Goal: Register for event/course

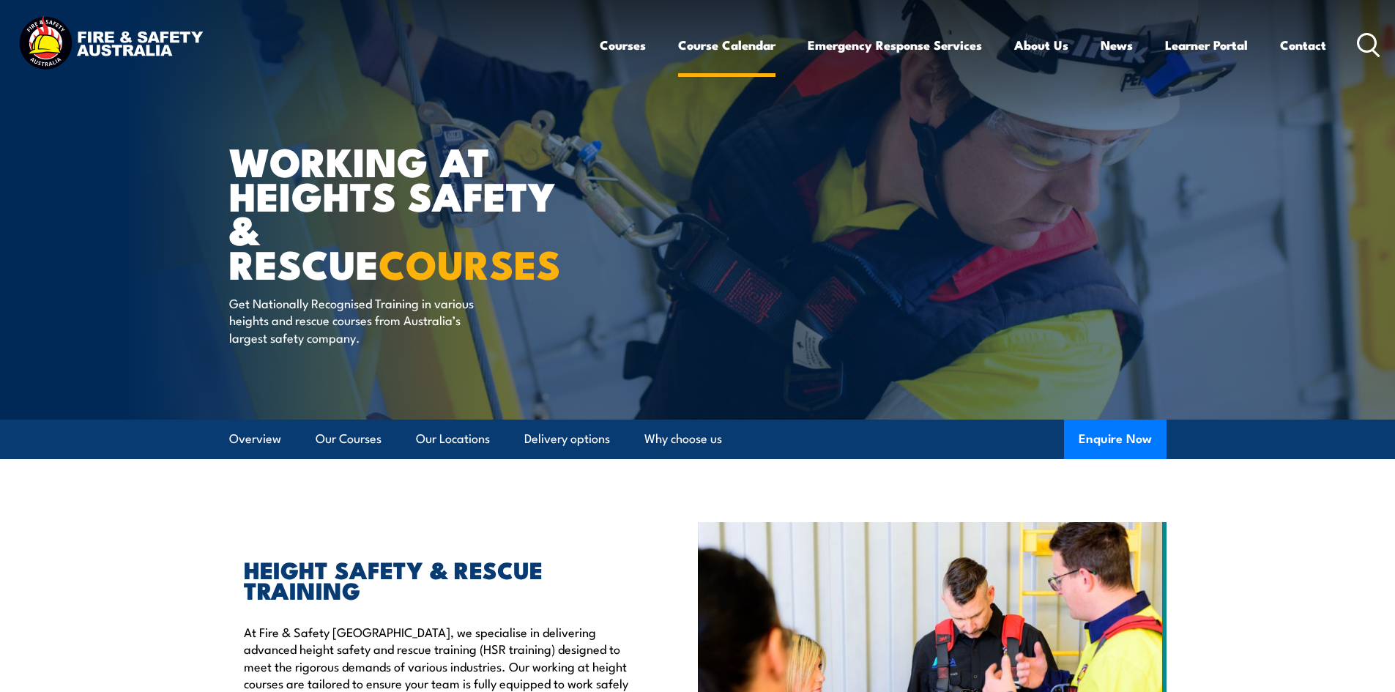
click at [715, 37] on link "Course Calendar" at bounding box center [726, 45] width 97 height 39
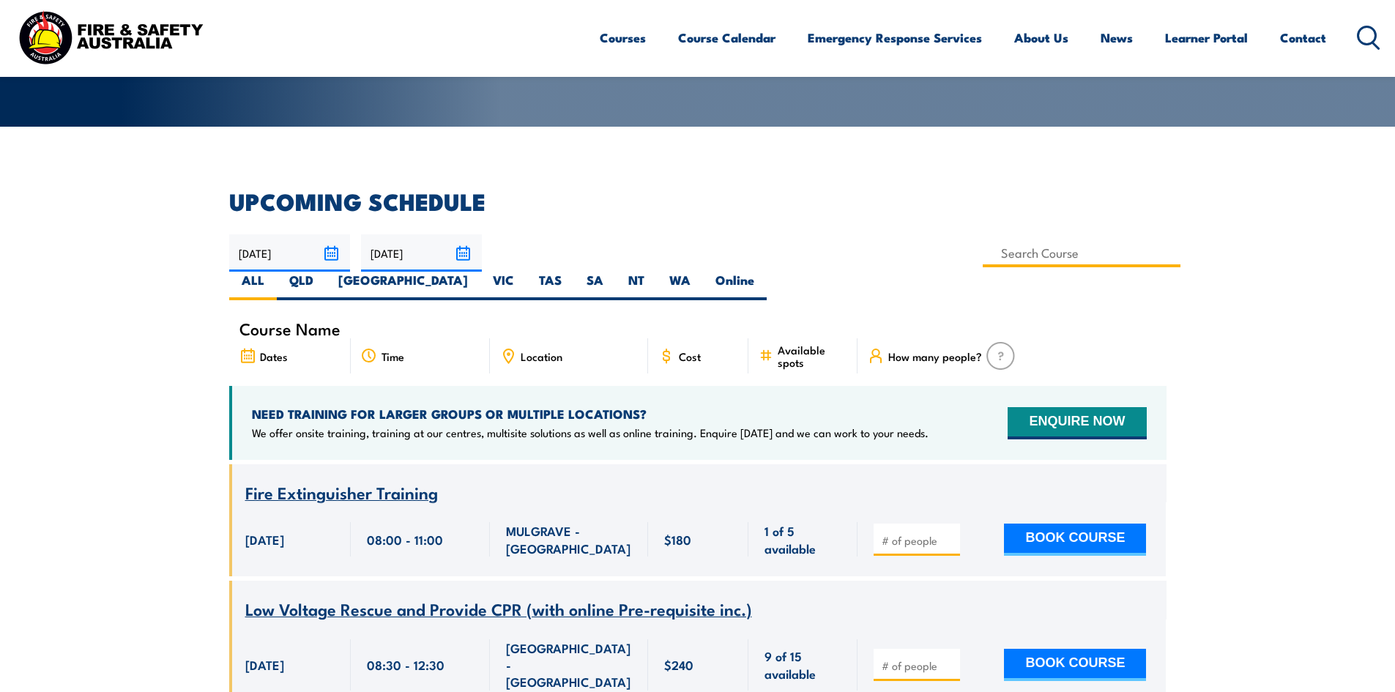
click at [982, 257] on input at bounding box center [1081, 253] width 198 height 29
type input "Work Safely at Heights Training"
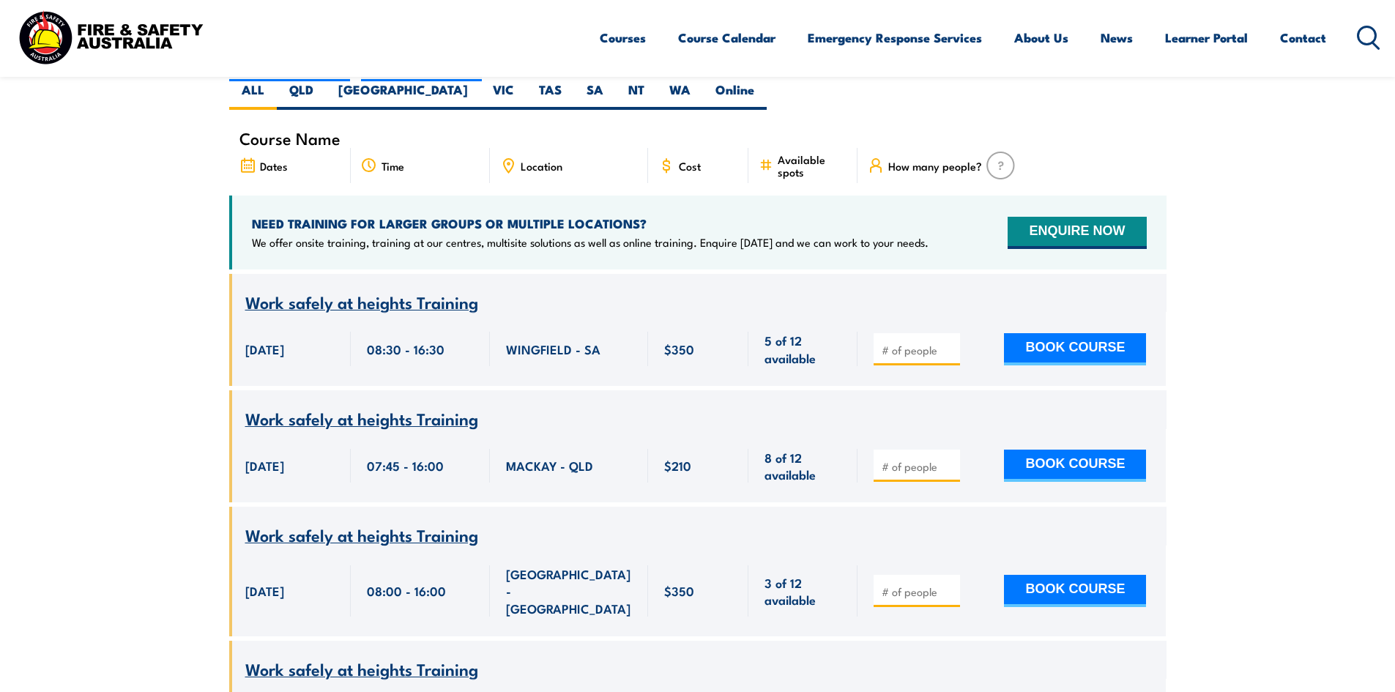
click at [537, 160] on span "Location" at bounding box center [542, 166] width 42 height 12
click at [509, 163] on icon at bounding box center [508, 164] width 2 height 2
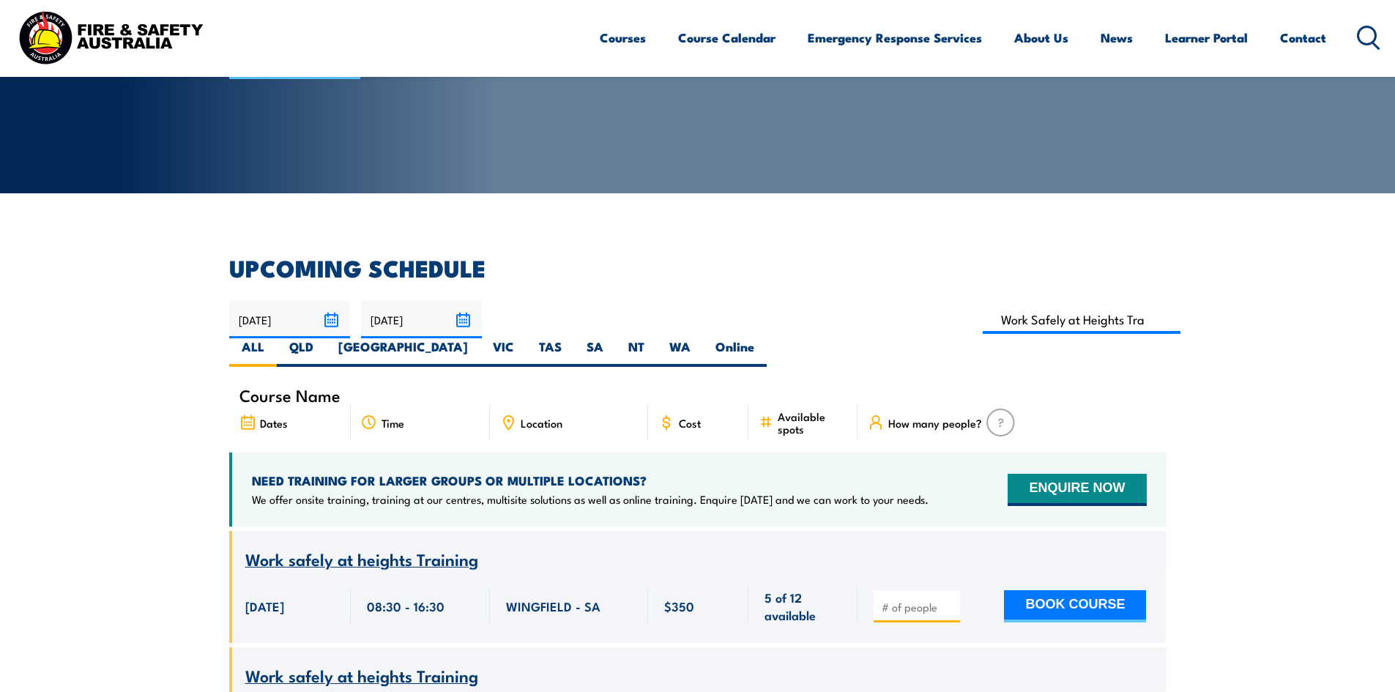
scroll to position [190, 0]
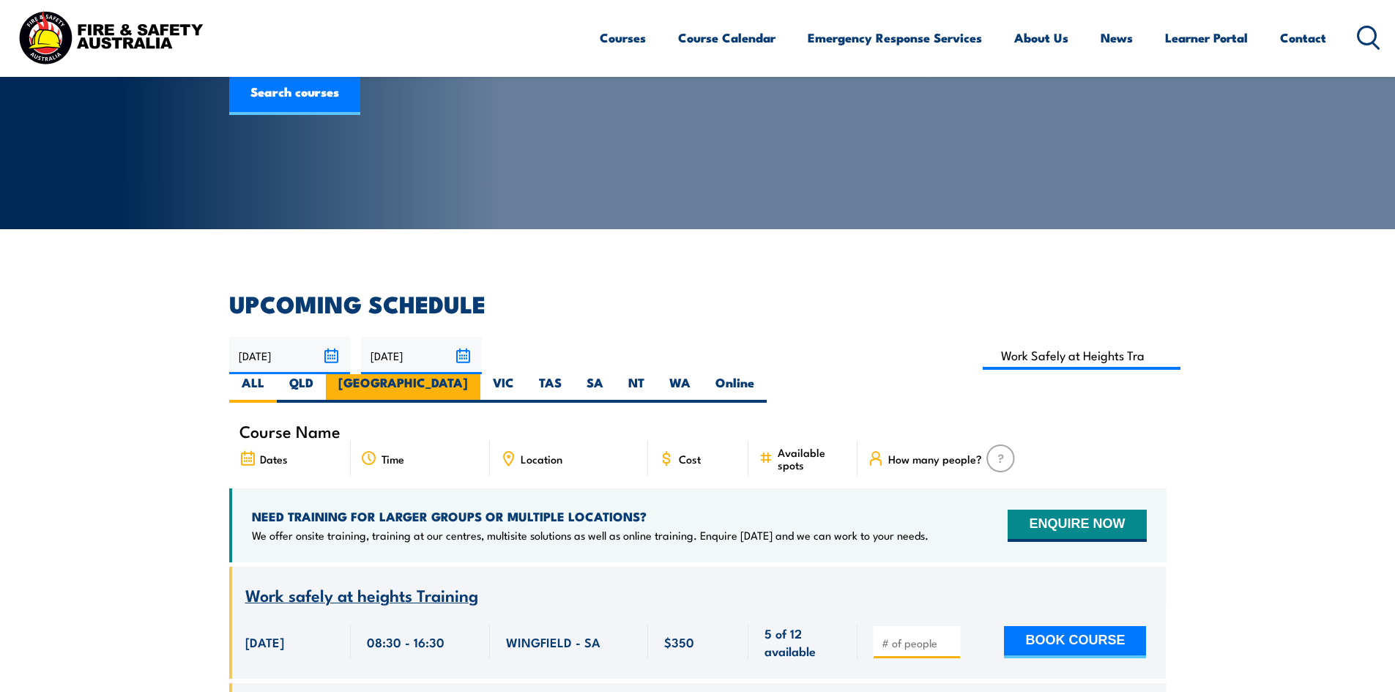
click at [480, 374] on label "[GEOGRAPHIC_DATA]" at bounding box center [403, 388] width 154 height 29
click at [477, 374] on input "[GEOGRAPHIC_DATA]" at bounding box center [473, 379] width 10 height 10
radio input "true"
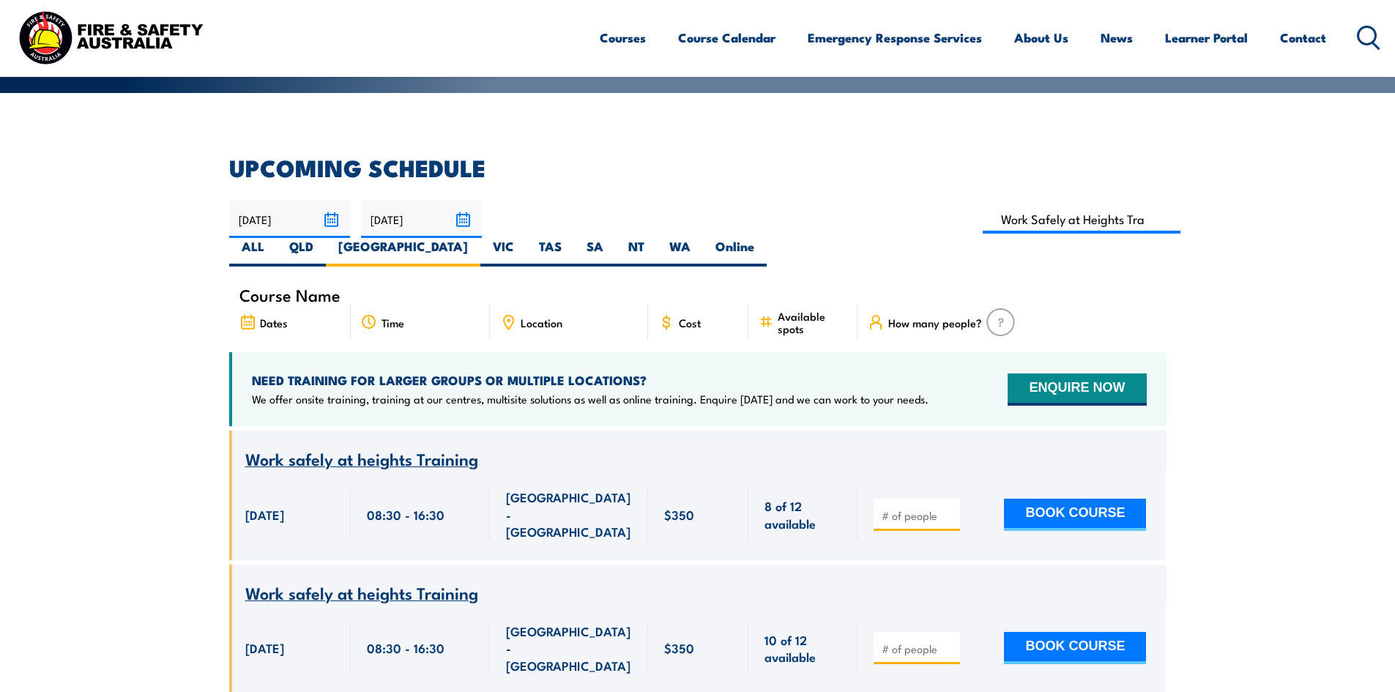
scroll to position [325, 0]
